Goal: Information Seeking & Learning: Learn about a topic

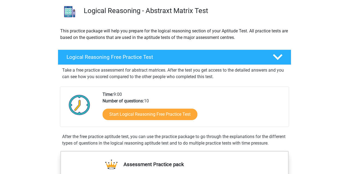
scroll to position [40, 0]
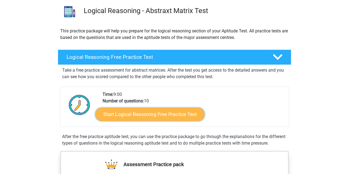
click at [130, 115] on link "Start Logical Reasoning Free Practice Test" at bounding box center [149, 114] width 109 height 13
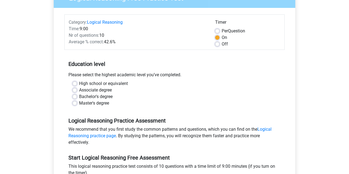
scroll to position [57, 0]
click at [79, 95] on label "Bachelor's degree" at bounding box center [96, 96] width 34 height 7
click at [76, 95] on input "Bachelor's degree" at bounding box center [75, 95] width 4 height 5
radio input "true"
click at [79, 102] on label "Master's degree" at bounding box center [94, 103] width 30 height 7
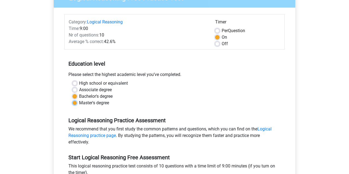
click at [75, 102] on input "Master's degree" at bounding box center [75, 102] width 4 height 5
radio input "true"
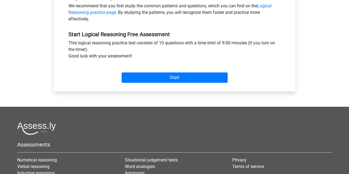
scroll to position [180, 0]
click at [153, 72] on div "Start" at bounding box center [174, 73] width 220 height 19
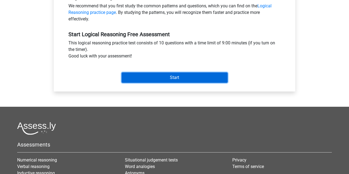
click at [152, 77] on input "Start" at bounding box center [175, 78] width 106 height 10
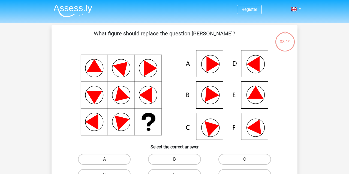
click at [259, 92] on icon at bounding box center [256, 92] width 16 height 13
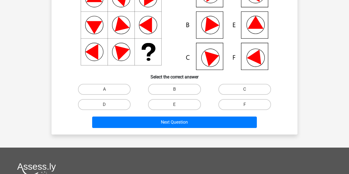
scroll to position [70, 0]
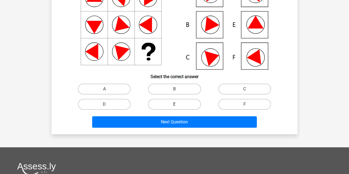
click at [183, 105] on label "E" at bounding box center [174, 104] width 53 height 11
click at [178, 105] on input "E" at bounding box center [177, 106] width 4 height 4
radio input "true"
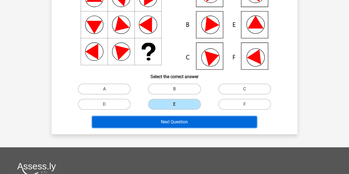
click at [180, 122] on button "Next Question" at bounding box center [174, 122] width 165 height 11
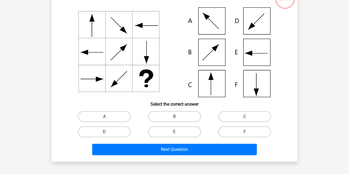
scroll to position [53, 0]
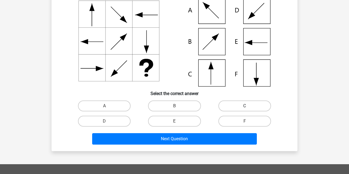
click at [224, 107] on label "C" at bounding box center [245, 106] width 53 height 11
click at [245, 107] on input "C" at bounding box center [247, 108] width 4 height 4
radio input "true"
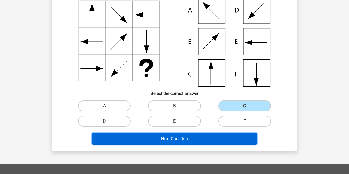
click at [192, 140] on button "Next Question" at bounding box center [174, 138] width 165 height 11
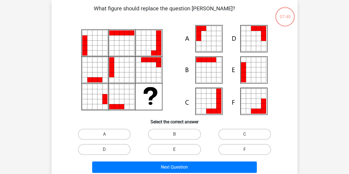
scroll to position [25, 0]
click at [101, 135] on label "A" at bounding box center [104, 134] width 53 height 11
click at [104, 135] on input "A" at bounding box center [106, 137] width 4 height 4
radio input "true"
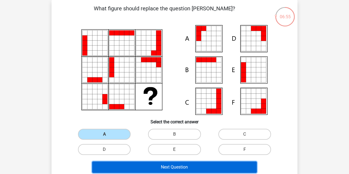
click at [140, 165] on button "Next Question" at bounding box center [174, 167] width 165 height 11
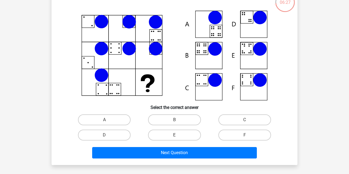
scroll to position [41, 0]
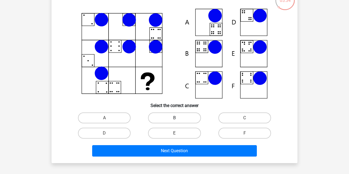
click at [169, 119] on label "B" at bounding box center [174, 118] width 53 height 11
click at [175, 119] on input "B" at bounding box center [177, 120] width 4 height 4
radio input "true"
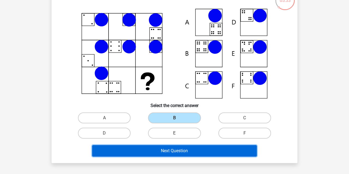
click at [170, 150] on button "Next Question" at bounding box center [174, 150] width 165 height 11
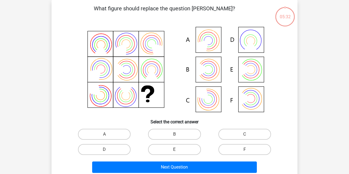
scroll to position [25, 0]
click at [211, 97] on icon at bounding box center [175, 70] width 220 height 90
click at [230, 134] on label "C" at bounding box center [245, 134] width 53 height 11
click at [245, 135] on input "C" at bounding box center [247, 137] width 4 height 4
radio input "true"
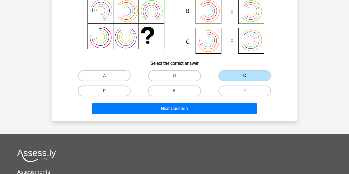
scroll to position [84, 0]
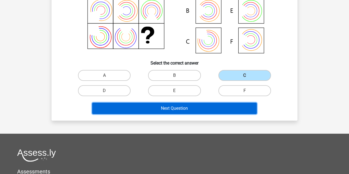
click at [204, 111] on button "Next Question" at bounding box center [174, 108] width 165 height 11
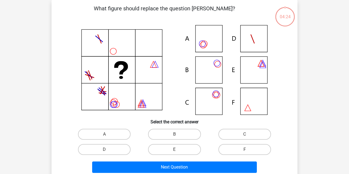
scroll to position [25, 0]
click at [239, 147] on label "F" at bounding box center [245, 149] width 53 height 11
click at [245, 150] on input "F" at bounding box center [247, 152] width 4 height 4
radio input "true"
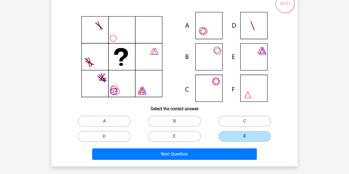
scroll to position [39, 0]
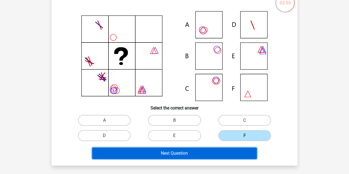
click at [200, 152] on button "Next Question" at bounding box center [174, 153] width 165 height 11
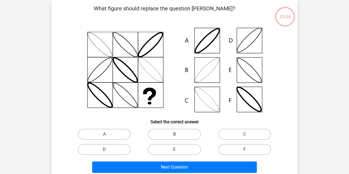
scroll to position [25, 0]
click at [164, 147] on label "E" at bounding box center [174, 149] width 53 height 11
click at [175, 150] on input "E" at bounding box center [177, 152] width 4 height 4
radio input "true"
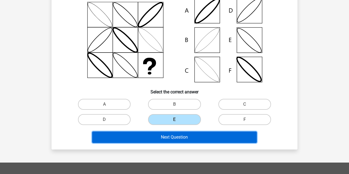
click at [167, 141] on button "Next Question" at bounding box center [174, 137] width 165 height 11
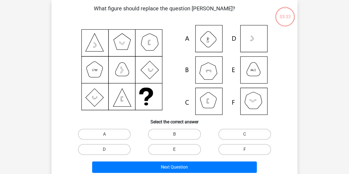
scroll to position [25, 0]
click at [177, 135] on input "B" at bounding box center [177, 137] width 4 height 4
radio input "true"
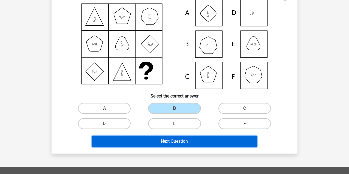
click at [174, 142] on button "Next Question" at bounding box center [174, 141] width 165 height 11
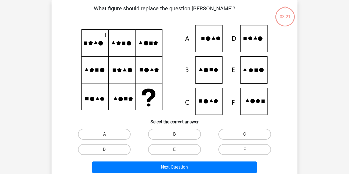
scroll to position [25, 0]
click at [106, 149] on label "D" at bounding box center [104, 149] width 53 height 11
click at [106, 150] on input "D" at bounding box center [106, 152] width 4 height 4
radio input "true"
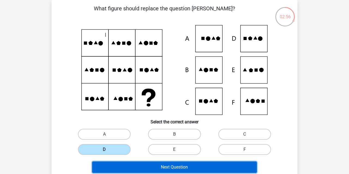
click at [130, 163] on button "Next Question" at bounding box center [174, 167] width 165 height 11
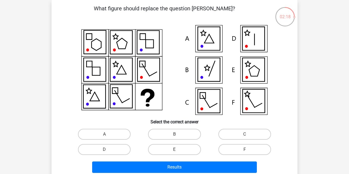
drag, startPoint x: 178, startPoint y: 138, endPoint x: 177, endPoint y: 135, distance: 3.5
click at [177, 135] on input "B" at bounding box center [177, 137] width 4 height 4
radio input "true"
click at [177, 135] on input "B" at bounding box center [177, 137] width 4 height 4
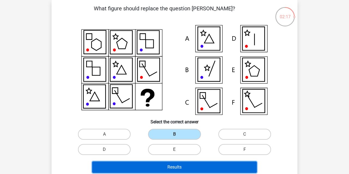
click at [171, 169] on button "Results" at bounding box center [174, 167] width 165 height 11
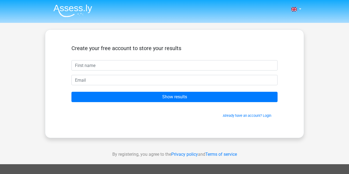
click at [175, 69] on input "text" at bounding box center [174, 65] width 206 height 10
type input "a"
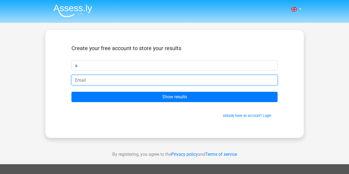
click at [165, 84] on input "email" at bounding box center [174, 80] width 206 height 10
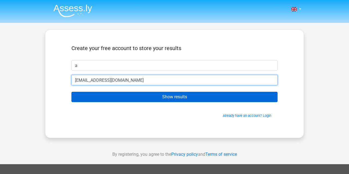
type input "amh@ld.dk"
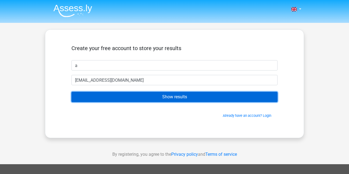
click at [152, 97] on input "Show results" at bounding box center [174, 97] width 206 height 10
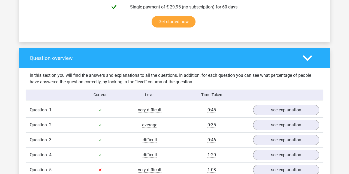
scroll to position [404, 0]
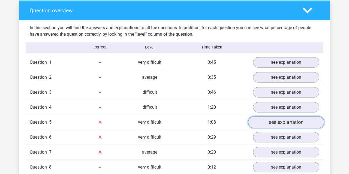
click at [268, 122] on link "see explanation" at bounding box center [286, 123] width 76 height 12
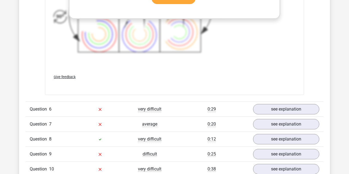
scroll to position [840, 0]
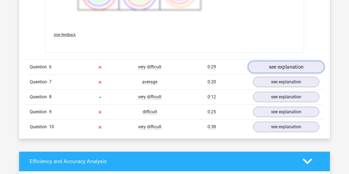
click at [283, 68] on link "see explanation" at bounding box center [286, 67] width 76 height 12
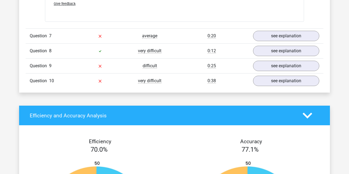
scroll to position [1113, 0]
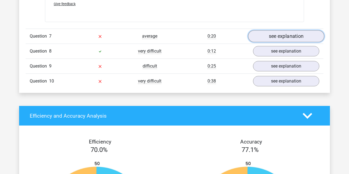
click at [265, 34] on link "see explanation" at bounding box center [286, 36] width 76 height 12
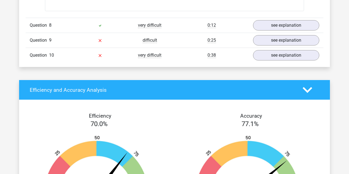
scroll to position [1444, 0]
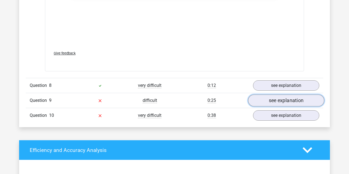
click at [266, 95] on link "see explanation" at bounding box center [286, 101] width 76 height 12
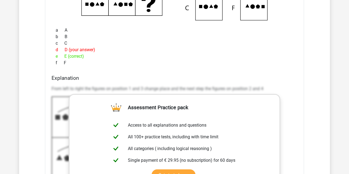
scroll to position [1653, 0]
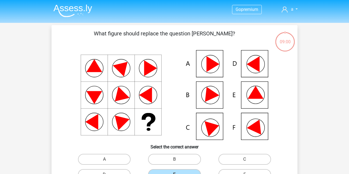
scroll to position [25, 0]
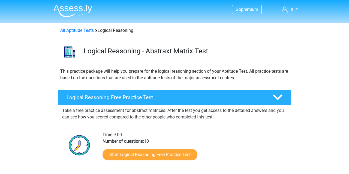
scroll to position [40, 0]
